Goal: Task Accomplishment & Management: Complete application form

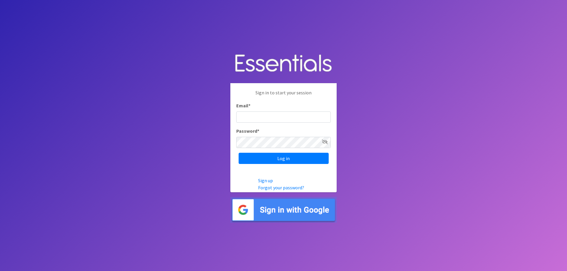
click at [274, 115] on input "Email *" at bounding box center [283, 117] width 95 height 11
type input "Jackie.lyons@firststephome.org"
click at [286, 159] on input "Log in" at bounding box center [284, 158] width 90 height 11
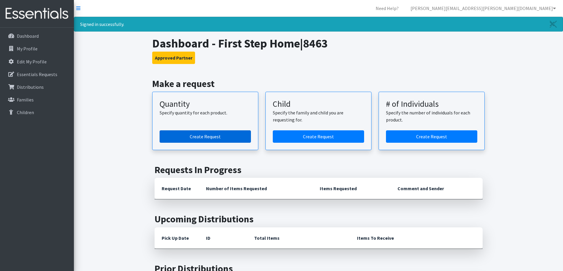
click at [211, 135] on link "Create Request" at bounding box center [204, 137] width 91 height 12
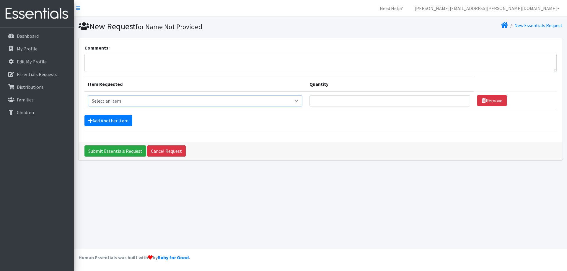
click at [298, 101] on select "Select an item F&D Men L/XL (38-50in waist) x48 F&D Men S/M (28-40in waist) x56…" at bounding box center [195, 100] width 215 height 11
select select "15541"
click at [88, 95] on select "Select an item F&D Men L/XL (38-50in waist) x48 F&D Men S/M (28-40in waist) x56…" at bounding box center [195, 100] width 215 height 11
click at [298, 102] on select "Select an item F&D Men L/XL (38-50in waist) x48 F&D Men S/M (28-40in waist) x56…" at bounding box center [195, 100] width 215 height 11
click at [397, 144] on div "Submit Essentials Request Cancel Request" at bounding box center [321, 151] width 484 height 18
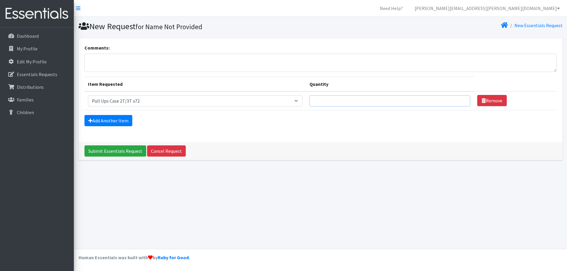
click at [339, 102] on input "Quantity" at bounding box center [389, 100] width 161 height 11
type input "4"
click at [298, 100] on select "Select an item F&D Men L/XL (38-50in waist) x48 F&D Men S/M (28-40in waist) x56…" at bounding box center [195, 100] width 215 height 11
click at [88, 95] on select "Select an item F&D Men L/XL (38-50in waist) x48 F&D Men S/M (28-40in waist) x56…" at bounding box center [195, 100] width 215 height 11
click at [297, 99] on select "Select an item F&D Men L/XL (38-50in waist) x48 F&D Men S/M (28-40in waist) x56…" at bounding box center [195, 100] width 215 height 11
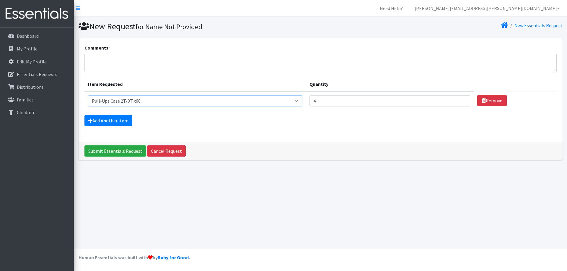
select select "15541"
click at [88, 95] on select "Select an item F&D Men L/XL (38-50in waist) x48 F&D Men S/M (28-40in waist) x56…" at bounding box center [195, 100] width 215 height 11
click at [95, 122] on link "Add Another Item" at bounding box center [108, 120] width 48 height 11
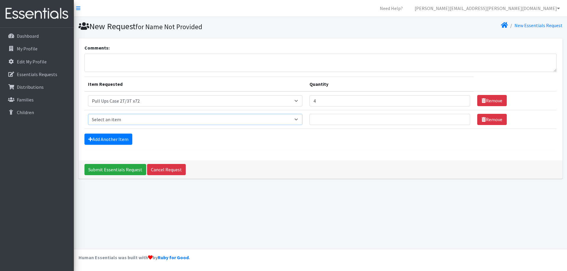
click at [298, 119] on select "Select an item F&D Men L/XL (38-50in waist) x48 F&D Men S/M (28-40in waist) x56…" at bounding box center [195, 119] width 215 height 11
select select "15512"
click at [88, 114] on select "Select an item F&D Men L/XL (38-50in waist) x48 F&D Men S/M (28-40in waist) x56…" at bounding box center [195, 119] width 215 height 11
click at [324, 121] on input "Quantity" at bounding box center [389, 119] width 161 height 11
type input "4"
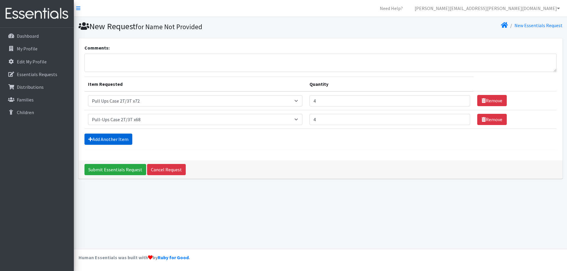
click at [104, 139] on link "Add Another Item" at bounding box center [108, 139] width 48 height 11
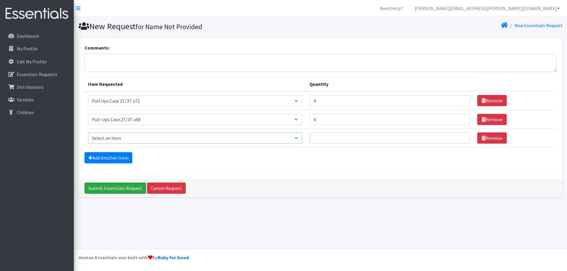
click at [300, 140] on select "Select an item F&D Men L/XL (38-50in waist) x48 F&D Men S/M (28-40in waist) x56…" at bounding box center [195, 138] width 215 height 11
select select "15513"
click at [88, 133] on select "Select an item F&D Men L/XL (38-50in waist) x48 F&D Men S/M (28-40in waist) x56…" at bounding box center [195, 138] width 215 height 11
click at [335, 135] on input "Quantity" at bounding box center [389, 138] width 161 height 11
type input "4"
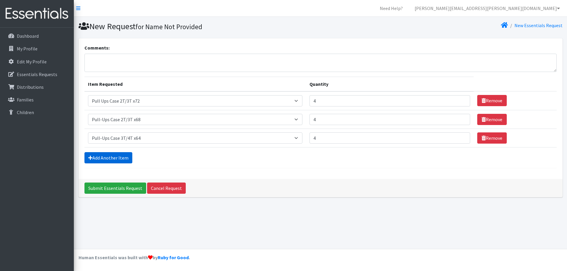
click at [110, 155] on link "Add Another Item" at bounding box center [108, 157] width 48 height 11
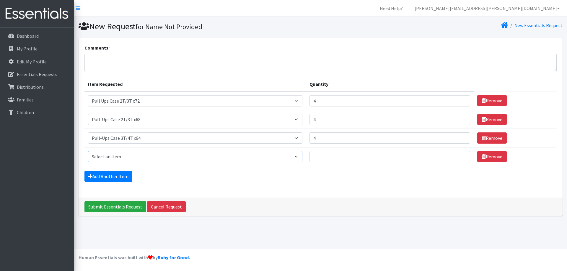
click at [298, 157] on select "Select an item F&D Men L/XL (38-50in waist) x48 F&D Men S/M (28-40in waist) x56…" at bounding box center [195, 156] width 215 height 11
select select "15514"
click at [88, 151] on select "Select an item F&D Men L/XL (38-50in waist) x48 F&D Men S/M (28-40in waist) x56…" at bounding box center [195, 156] width 215 height 11
click at [320, 160] on input "Quantity" at bounding box center [389, 156] width 161 height 11
type input "4"
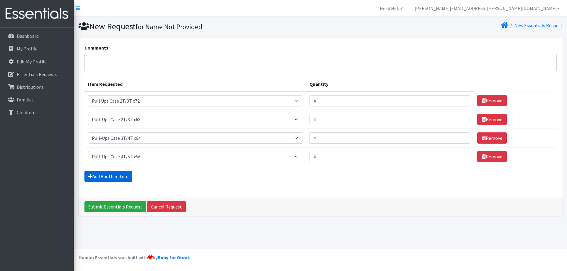
click at [104, 176] on link "Add Another Item" at bounding box center [108, 176] width 48 height 11
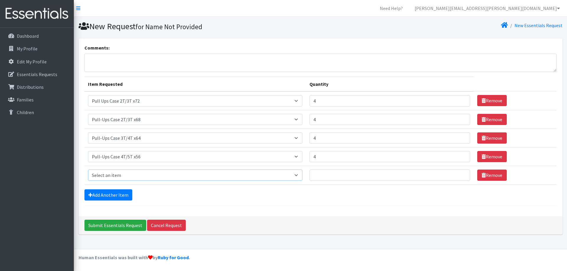
click at [297, 175] on select "Select an item F&D Men L/XL (38-50in waist) x48 F&D Men S/M (28-40in waist) x56…" at bounding box center [195, 175] width 215 height 11
select select "13580"
click at [88, 170] on select "Select an item F&D Men L/XL (38-50in waist) x48 F&D Men S/M (28-40in waist) x56…" at bounding box center [195, 175] width 215 height 11
drag, startPoint x: 326, startPoint y: 170, endPoint x: 328, endPoint y: 172, distance: 3.2
click at [327, 171] on input "Quantity" at bounding box center [389, 175] width 161 height 11
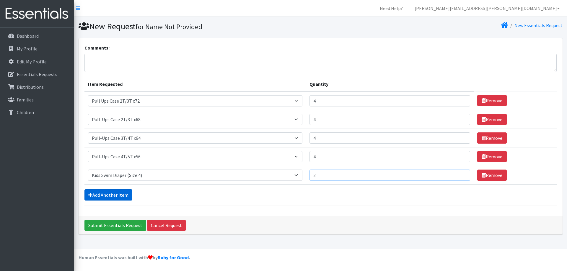
type input "2"
click at [110, 191] on link "Add Another Item" at bounding box center [108, 195] width 48 height 11
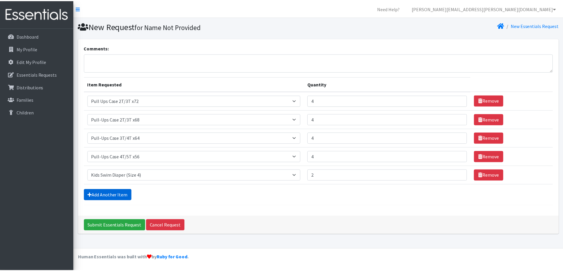
scroll to position [9, 0]
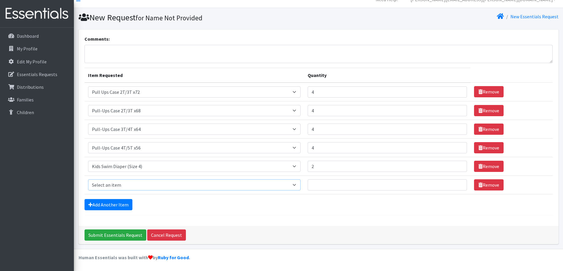
click at [296, 185] on select "Select an item F&D Men L/XL (38-50in waist) x48 F&D Men S/M (28-40in waist) x56…" at bounding box center [194, 185] width 213 height 11
select select "13581"
click at [88, 180] on select "Select an item F&D Men L/XL (38-50in waist) x48 F&D Men S/M (28-40in waist) x56…" at bounding box center [194, 185] width 213 height 11
click at [324, 184] on input "Quantity" at bounding box center [386, 185] width 159 height 11
type input "2"
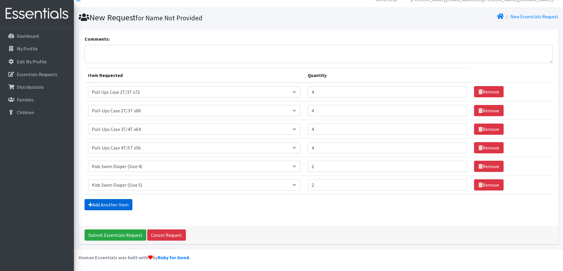
click at [107, 203] on link "Add Another Item" at bounding box center [108, 204] width 48 height 11
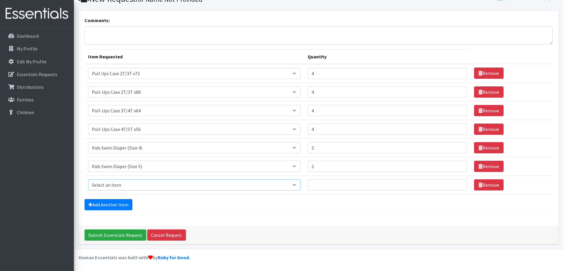
click at [297, 185] on select "Select an item F&D Men L/XL (38-50in waist) x48 F&D Men S/M (28-40in waist) x56…" at bounding box center [194, 185] width 213 height 11
select select "15347"
click at [88, 180] on select "Select an item F&D Men L/XL (38-50in waist) x48 F&D Men S/M (28-40in waist) x56…" at bounding box center [194, 185] width 213 height 11
click at [334, 183] on input "Quantity" at bounding box center [386, 185] width 159 height 11
type input "50"
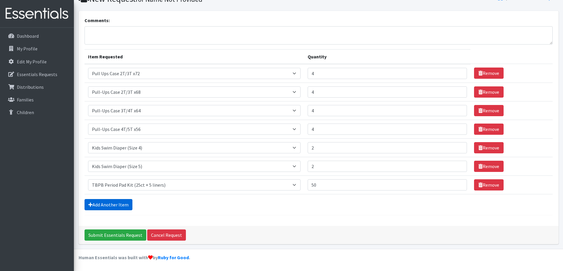
click at [108, 204] on link "Add Another Item" at bounding box center [108, 204] width 48 height 11
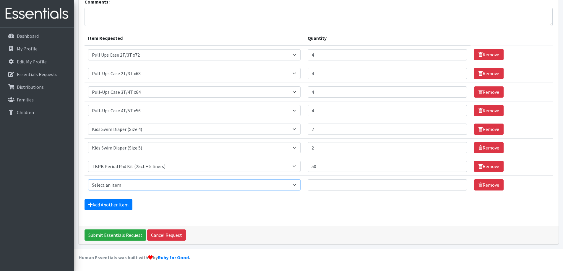
click at [295, 184] on select "Select an item F&D Men L/XL (38-50in waist) x48 F&D Men S/M (28-40in waist) x56…" at bounding box center [194, 185] width 213 height 11
select select "15348"
click at [88, 180] on select "Select an item F&D Men L/XL (38-50in waist) x48 F&D Men S/M (28-40in waist) x56…" at bounding box center [194, 185] width 213 height 11
click at [340, 185] on input "Quantity" at bounding box center [386, 185] width 159 height 11
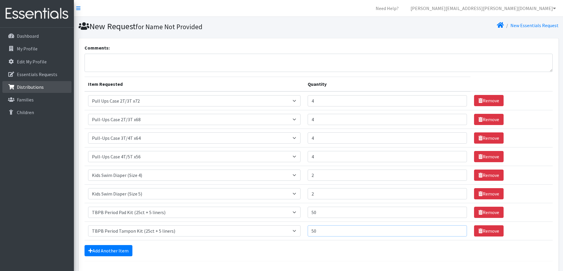
type input "50"
click at [20, 89] on p "Distributions" at bounding box center [30, 87] width 27 height 6
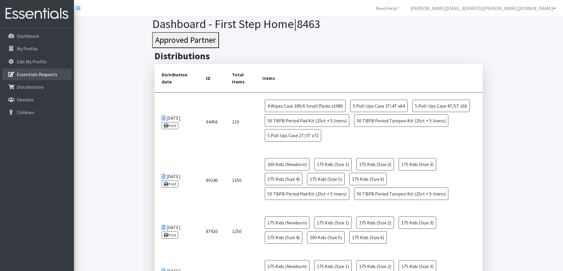
click at [25, 74] on p "Essentials Requests" at bounding box center [37, 74] width 40 height 6
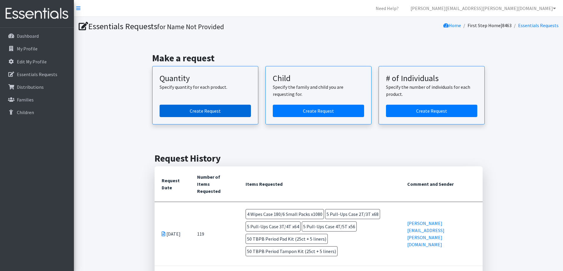
click at [212, 109] on link "Create Request" at bounding box center [204, 111] width 91 height 12
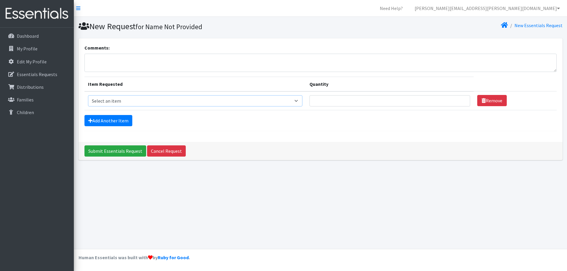
click at [300, 101] on select "Select an item F&D Men L/XL (38-50in waist) x48 F&D Men S/M (28-40in waist) x56…" at bounding box center [195, 100] width 215 height 11
select select "13580"
click at [88, 95] on select "Select an item F&D Men L/XL (38-50in waist) x48 F&D Men S/M (28-40in waist) x56…" at bounding box center [195, 100] width 215 height 11
click at [431, 98] on input "Quantity" at bounding box center [389, 100] width 161 height 11
click at [459, 99] on input "1" at bounding box center [389, 100] width 161 height 11
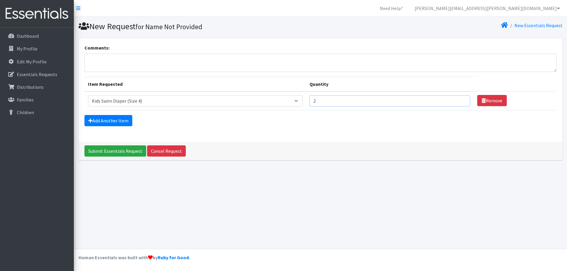
type input "2"
click at [459, 99] on input "2" at bounding box center [389, 100] width 161 height 11
click at [101, 122] on link "Add Another Item" at bounding box center [108, 120] width 48 height 11
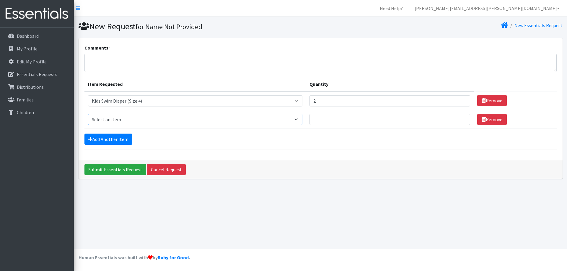
click at [299, 118] on select "Select an item F&D Men L/XL (38-50in waist) x48 F&D Men S/M (28-40in waist) x56…" at bounding box center [195, 119] width 215 height 11
select select "13581"
click at [88, 114] on select "Select an item F&D Men L/XL (38-50in waist) x48 F&D Men S/M (28-40in waist) x56…" at bounding box center [195, 119] width 215 height 11
click at [459, 118] on input "1" at bounding box center [389, 119] width 161 height 11
type input "2"
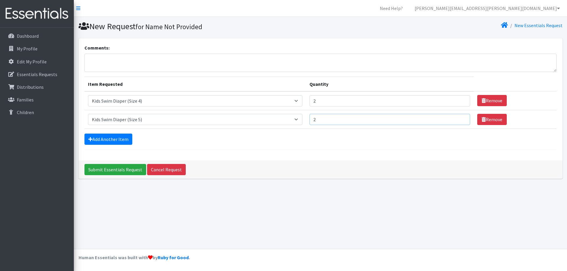
click at [459, 118] on input "2" at bounding box center [389, 119] width 161 height 11
click at [112, 138] on link "Add Another Item" at bounding box center [108, 139] width 48 height 11
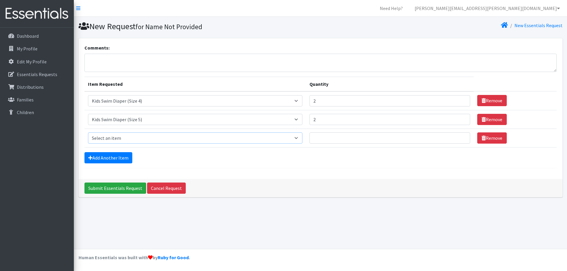
click at [299, 138] on select "Select an item F&D Men L/XL (38-50in waist) x48 F&D Men S/M (28-40in waist) x56…" at bounding box center [195, 138] width 215 height 11
click at [297, 136] on select "Select an item F&D Men L/XL (38-50in waist) x48 F&D Men S/M (28-40in waist) x56…" at bounding box center [195, 138] width 215 height 11
select select "15512"
click at [88, 133] on select "Select an item F&D Men L/XL (38-50in waist) x48 F&D Men S/M (28-40in waist) x56…" at bounding box center [195, 138] width 215 height 11
click at [360, 136] on input "Quantity" at bounding box center [389, 138] width 161 height 11
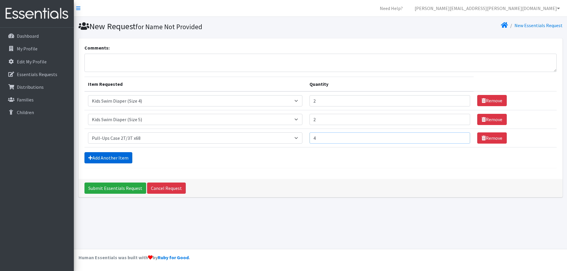
type input "4"
click at [113, 155] on link "Add Another Item" at bounding box center [108, 157] width 48 height 11
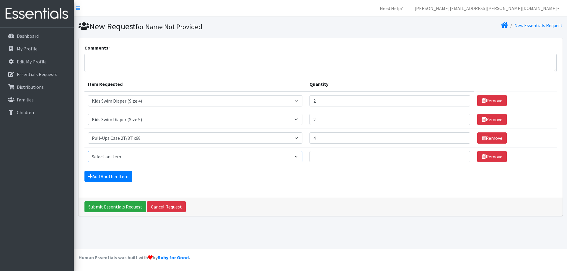
click at [298, 158] on select "Select an item F&D Men L/XL (38-50in waist) x48 F&D Men S/M (28-40in waist) x56…" at bounding box center [195, 156] width 215 height 11
select select "15541"
click at [88, 151] on select "Select an item F&D Men L/XL (38-50in waist) x48 F&D Men S/M (28-40in waist) x56…" at bounding box center [195, 156] width 215 height 11
click at [342, 157] on input "Quantity" at bounding box center [389, 156] width 161 height 11
type input "4"
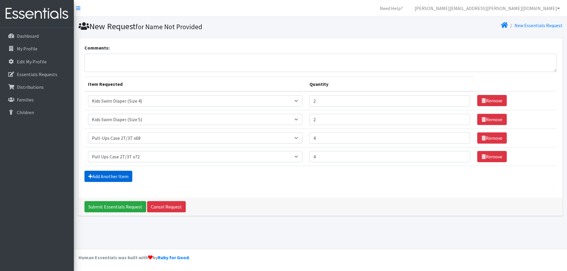
click at [115, 173] on link "Add Another Item" at bounding box center [108, 176] width 48 height 11
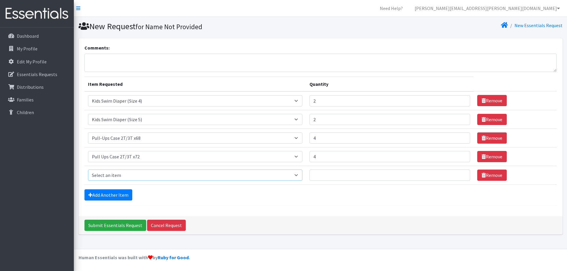
click at [297, 176] on select "Select an item F&D Men L/XL (38-50in waist) x48 F&D Men S/M (28-40in waist) x56…" at bounding box center [195, 175] width 215 height 11
select select "15513"
click at [88, 170] on select "Select an item F&D Men L/XL (38-50in waist) x48 F&D Men S/M (28-40in waist) x56…" at bounding box center [195, 175] width 215 height 11
click at [348, 172] on input "Quantity" at bounding box center [389, 175] width 161 height 11
type input "4"
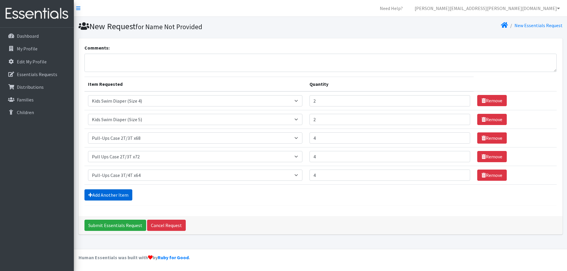
click at [110, 195] on link "Add Another Item" at bounding box center [108, 195] width 48 height 11
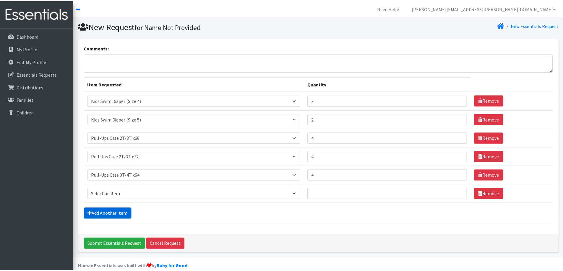
scroll to position [9, 0]
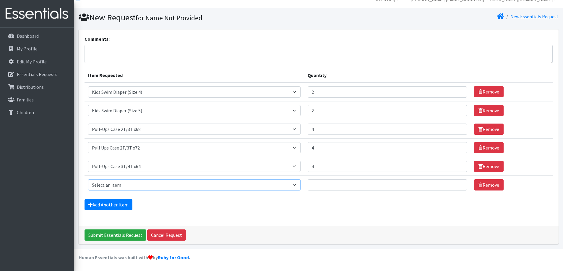
click at [297, 185] on select "Select an item F&D Men L/XL (38-50in waist) x48 F&D Men S/M (28-40in waist) x56…" at bounding box center [194, 185] width 213 height 11
select select "15514"
click at [88, 180] on select "Select an item F&D Men L/XL (38-50in waist) x48 F&D Men S/M (28-40in waist) x56…" at bounding box center [194, 185] width 213 height 11
click at [330, 184] on input "Quantity" at bounding box center [386, 185] width 159 height 11
type input "4"
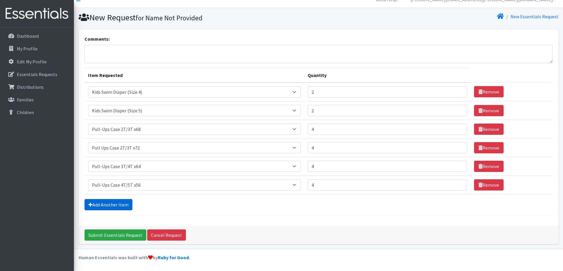
click at [122, 202] on link "Add Another Item" at bounding box center [108, 204] width 48 height 11
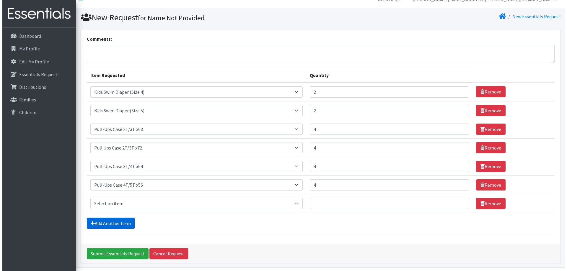
scroll to position [27, 0]
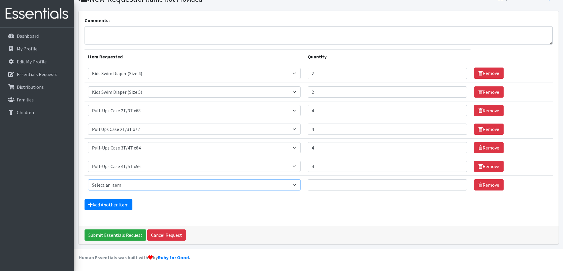
click at [295, 185] on select "Select an item F&D Men L/XL (38-50in waist) x48 F&D Men S/M (28-40in waist) x56…" at bounding box center [194, 185] width 213 height 11
select select "15511"
click at [88, 180] on select "Select an item F&D Men L/XL (38-50in waist) x48 F&D Men S/M (28-40in waist) x56…" at bounding box center [194, 185] width 213 height 11
click at [326, 182] on input "Quantity" at bounding box center [386, 185] width 159 height 11
type input "4"
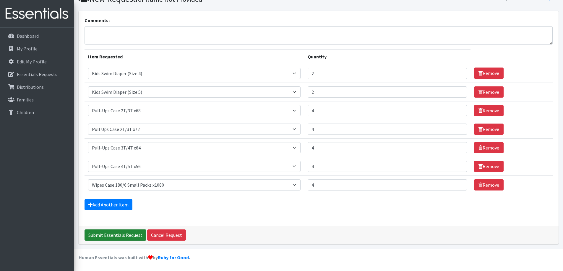
click at [110, 234] on input "Submit Essentials Request" at bounding box center [115, 235] width 62 height 11
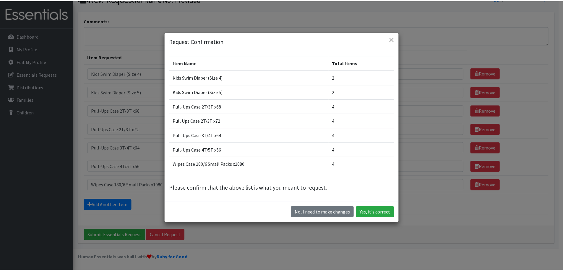
scroll to position [0, 0]
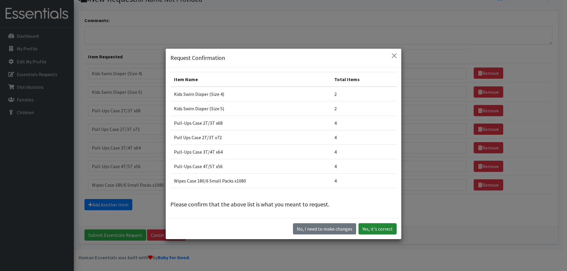
click at [381, 228] on button "Yes, it's correct" at bounding box center [378, 229] width 38 height 11
